Goal: Obtain resource: Obtain resource

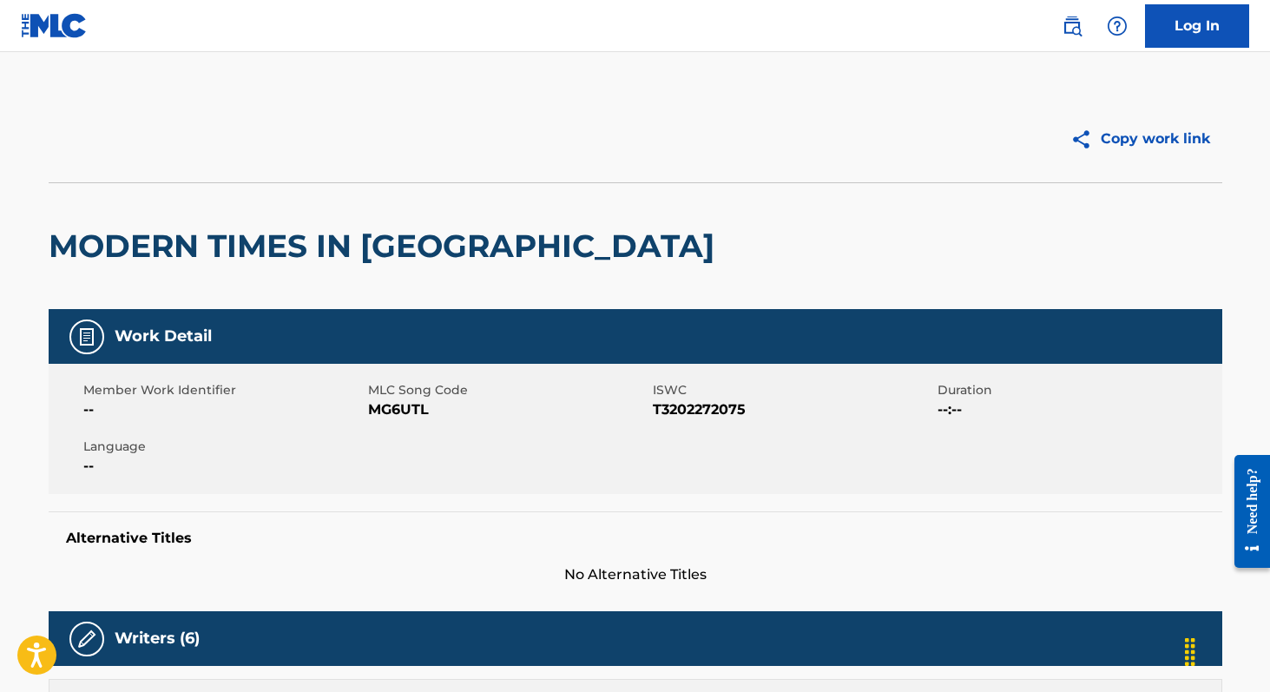
click at [410, 416] on span "MG6UTL" at bounding box center [508, 409] width 280 height 21
copy span "MG6UTL"
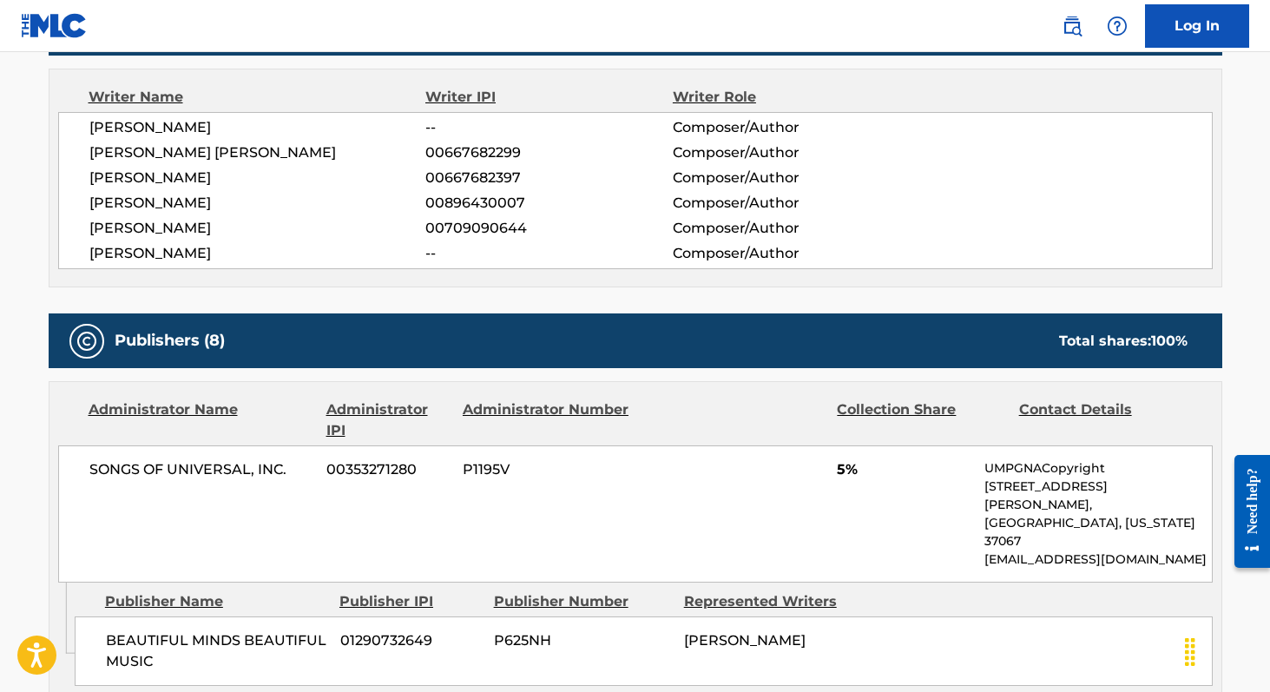
scroll to position [583, 0]
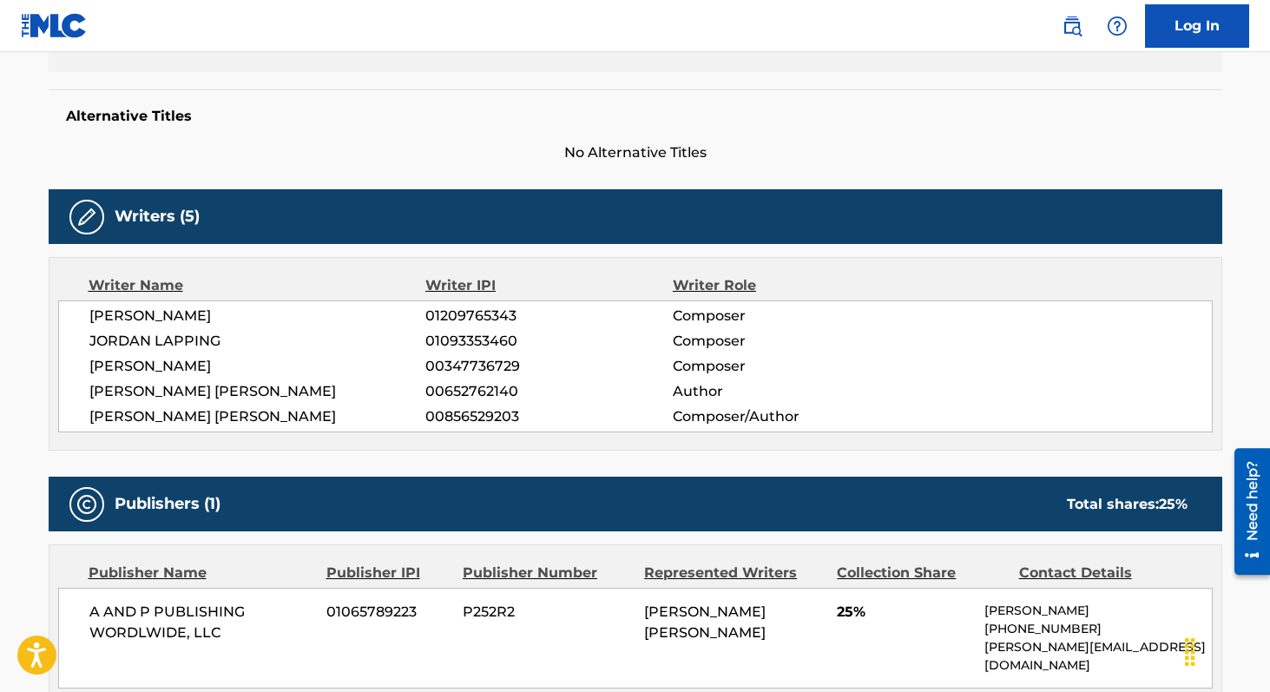
scroll to position [507, 0]
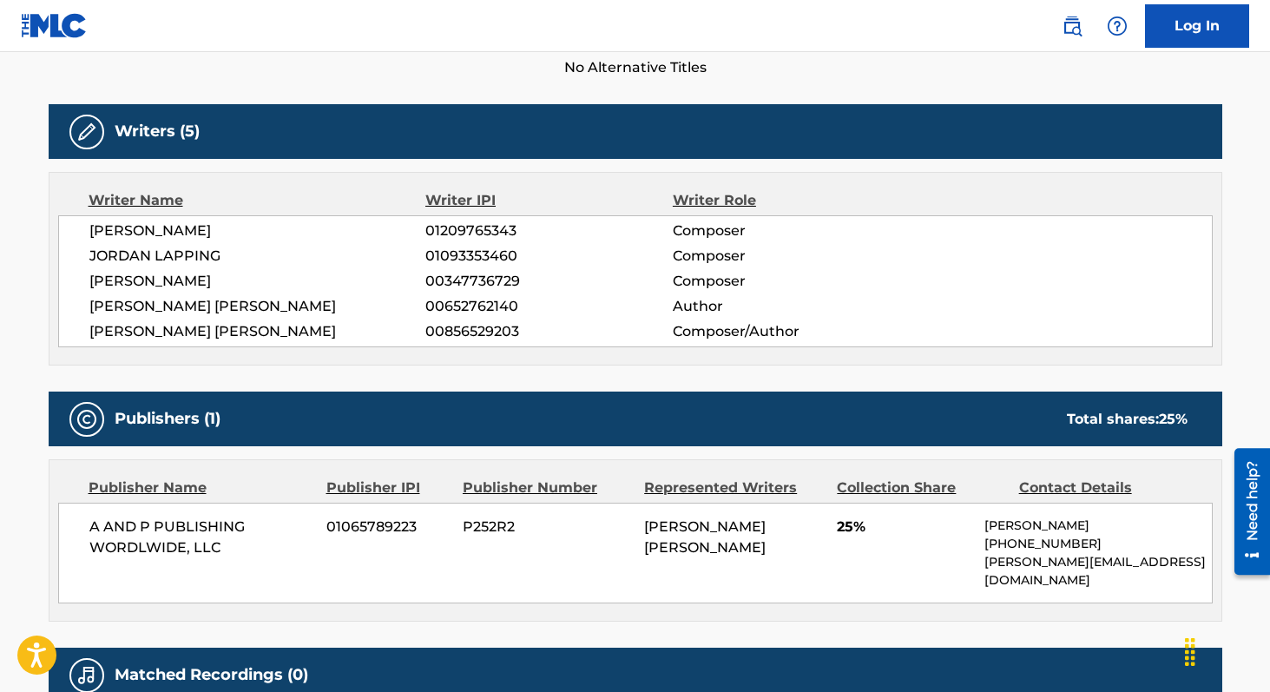
click at [490, 230] on span "01209765343" at bounding box center [548, 230] width 247 height 21
copy span "01209765343"
click at [484, 251] on span "01093353460" at bounding box center [548, 256] width 247 height 21
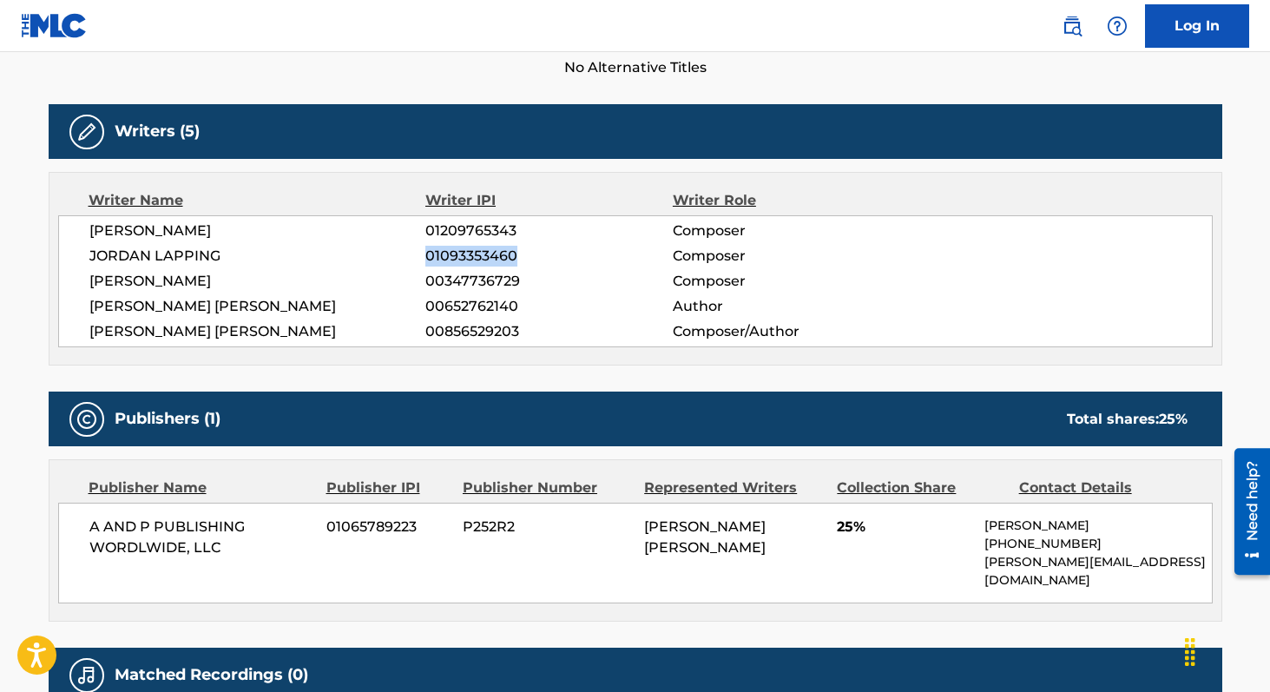
copy span "01093353460"
click at [454, 281] on span "00347736729" at bounding box center [548, 281] width 247 height 21
copy span "00347736729"
click at [492, 303] on span "00652762140" at bounding box center [548, 306] width 247 height 21
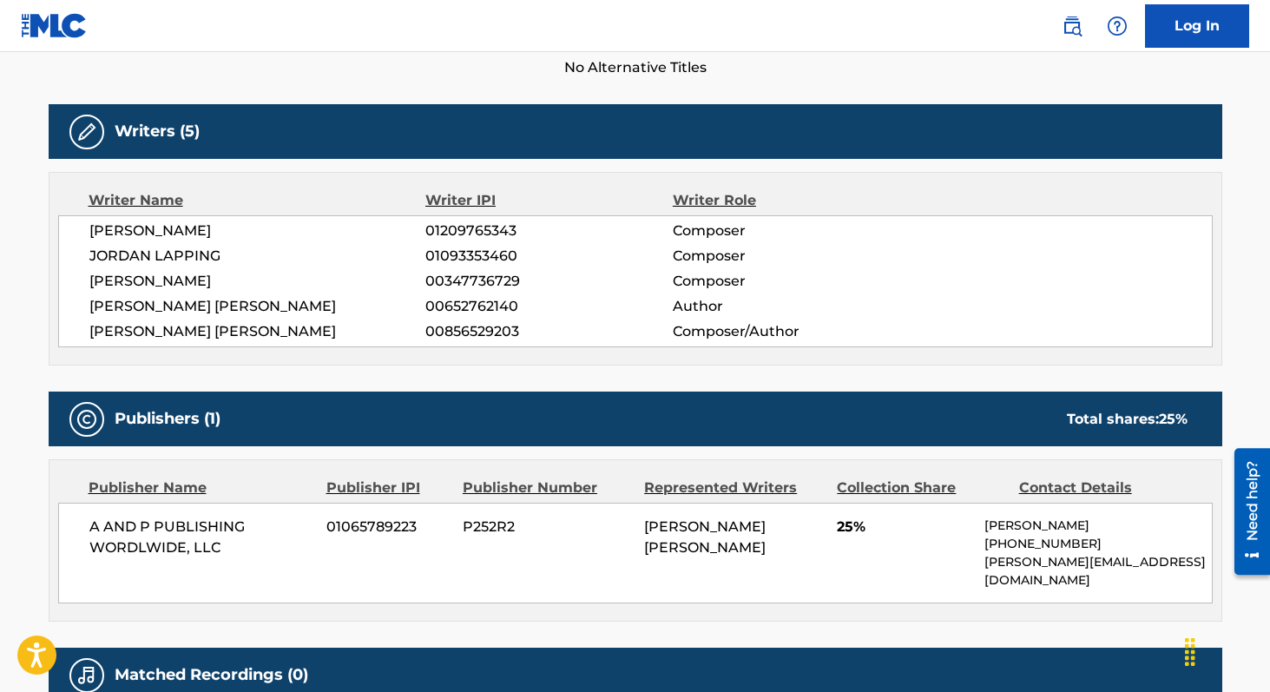
click at [492, 303] on span "00652762140" at bounding box center [548, 306] width 247 height 21
copy span "00652762140"
click at [492, 333] on span "00856529203" at bounding box center [548, 331] width 247 height 21
copy span "00856529203"
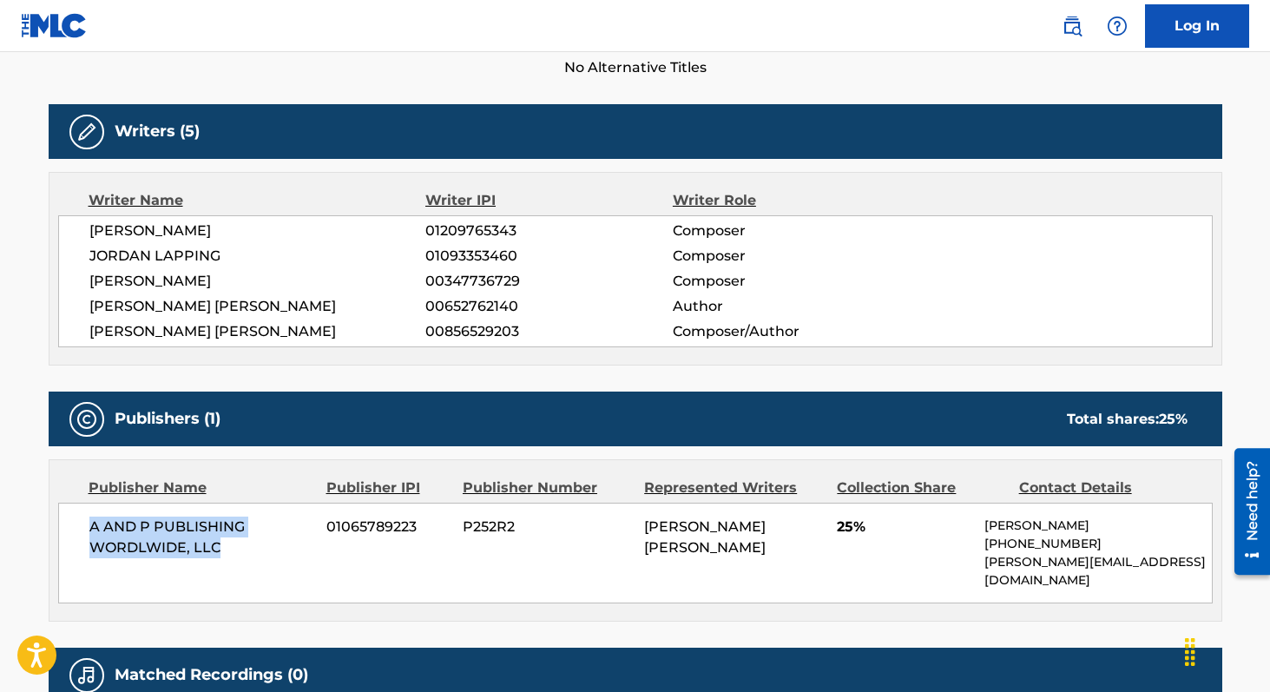
drag, startPoint x: 230, startPoint y: 549, endPoint x: 84, endPoint y: 527, distance: 147.4
click at [84, 527] on div "A AND P PUBLISHING WORDLWIDE, LLC 01065789223 P252R2 SHYNIECE DENEEN THOMAS 25%…" at bounding box center [635, 553] width 1155 height 101
copy span "A AND P PUBLISHING WORDLWIDE, LLC"
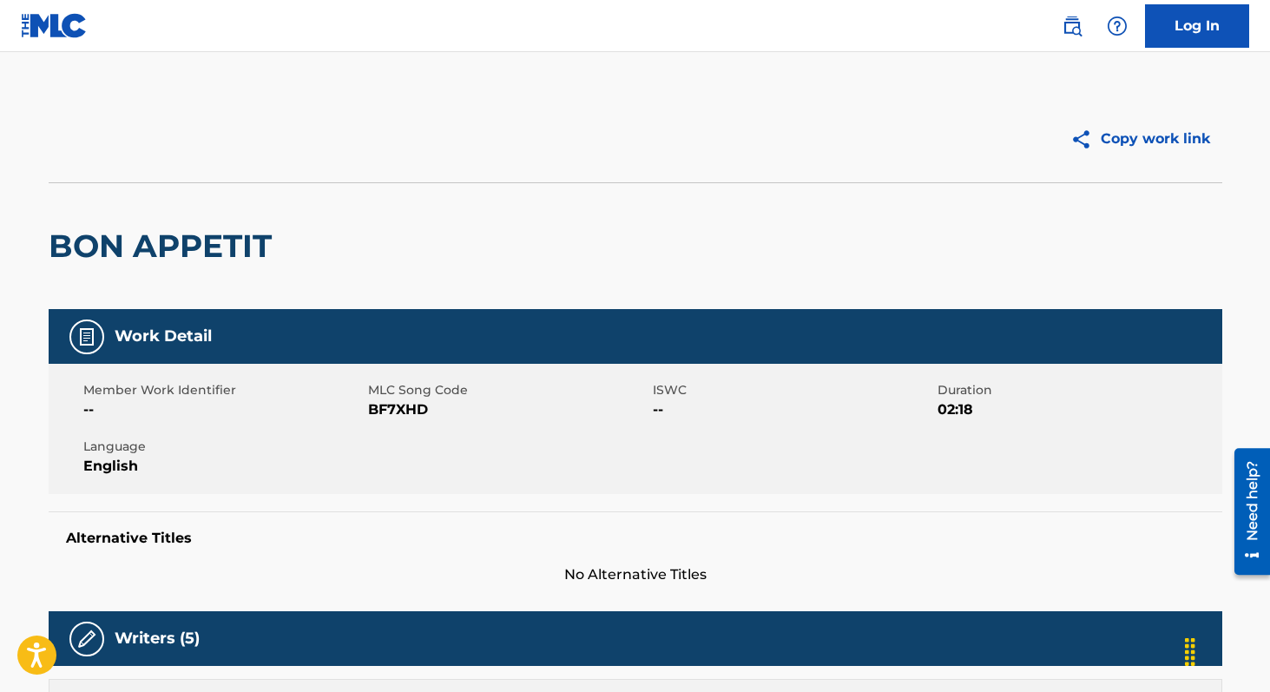
click at [416, 412] on span "BF7XHD" at bounding box center [508, 409] width 280 height 21
copy span "BF7XHD"
click at [392, 409] on span "QP4X8I" at bounding box center [508, 409] width 280 height 21
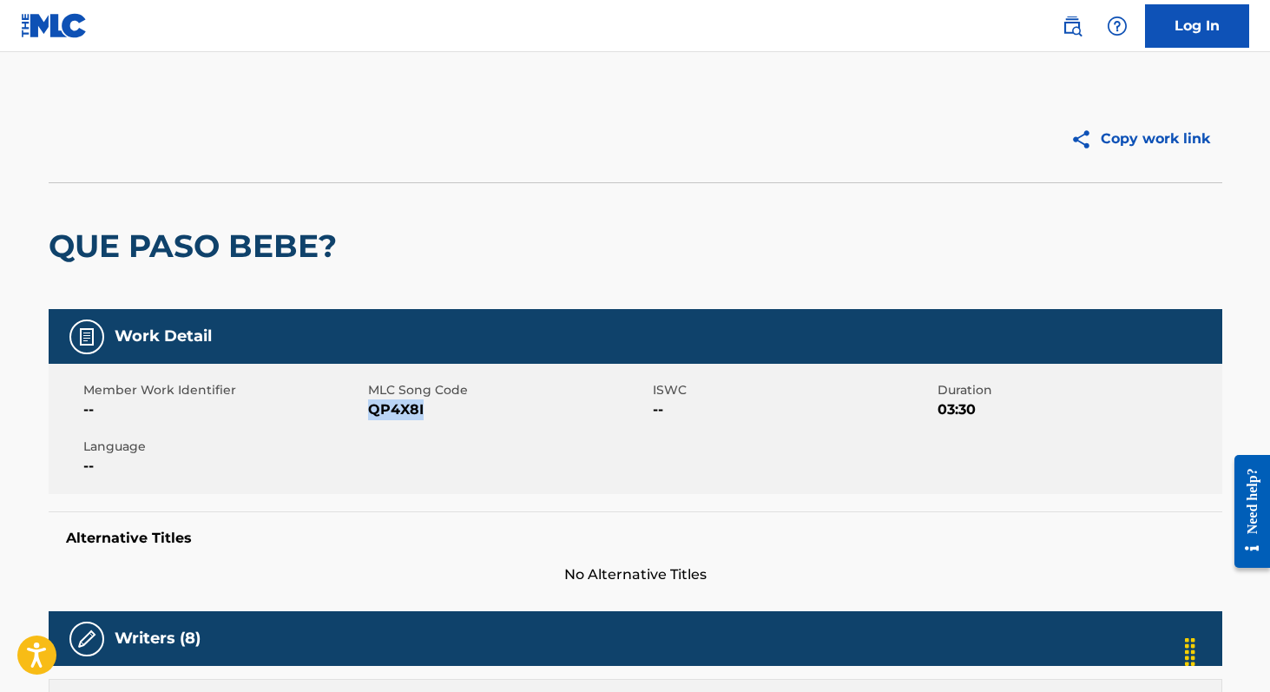
copy span "QP4X8I"
